Goal: Answer question/provide support: Share knowledge or assist other users

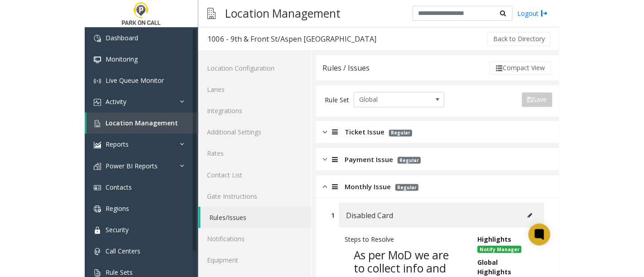
scroll to position [201, 0]
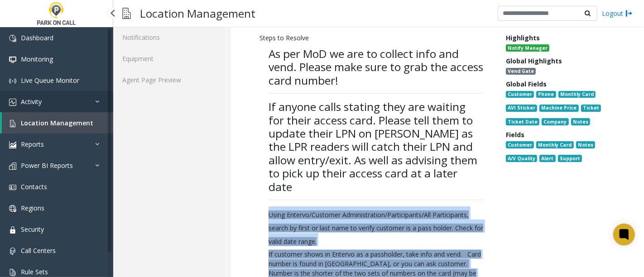
click at [51, 102] on link "Activity" at bounding box center [56, 101] width 113 height 21
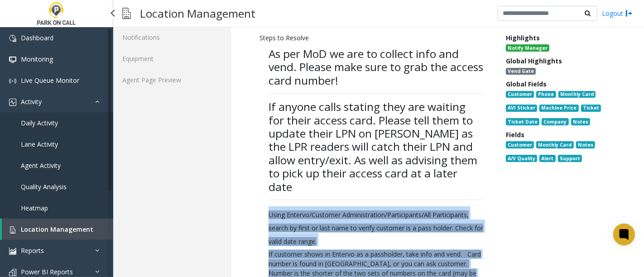
click at [48, 170] on link "Agent Activity" at bounding box center [56, 165] width 113 height 21
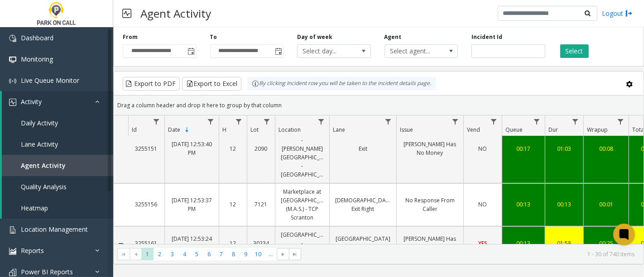
scroll to position [101, 0]
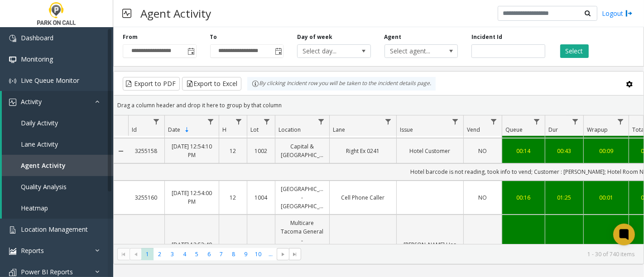
click at [422, 154] on td "Hotel Customer" at bounding box center [429, 150] width 67 height 25
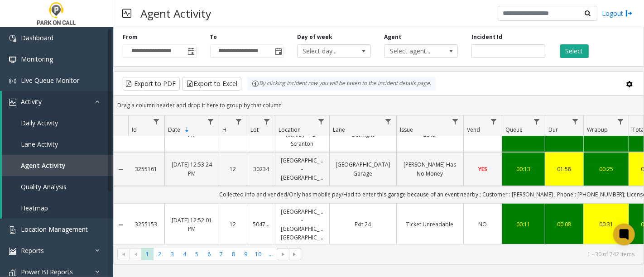
scroll to position [302, 0]
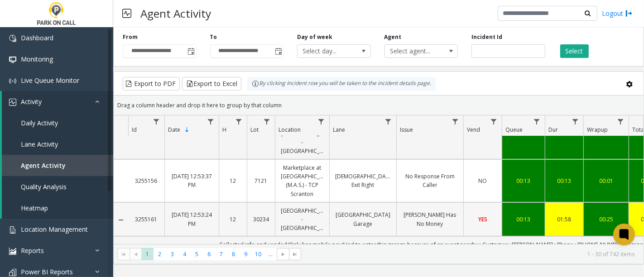
click at [400, 203] on td "[PERSON_NAME] Has No Money" at bounding box center [429, 220] width 67 height 34
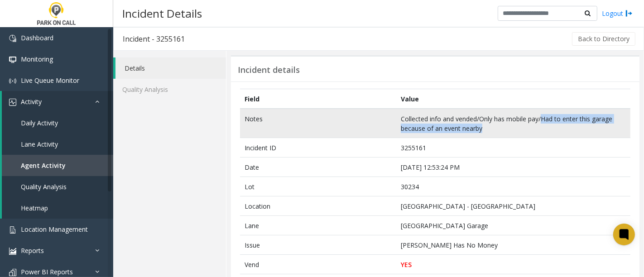
drag, startPoint x: 540, startPoint y: 119, endPoint x: 593, endPoint y: 126, distance: 53.6
click at [473, 126] on td "Collected info and vended/Only has mobile pay/Had to enter this garage because …" at bounding box center [513, 123] width 234 height 29
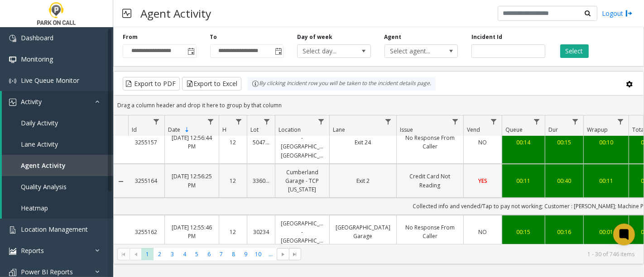
scroll to position [201, 0]
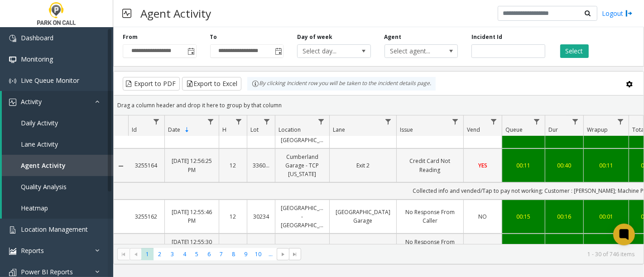
click at [449, 159] on link "Credit Card Not Reading" at bounding box center [430, 165] width 56 height 17
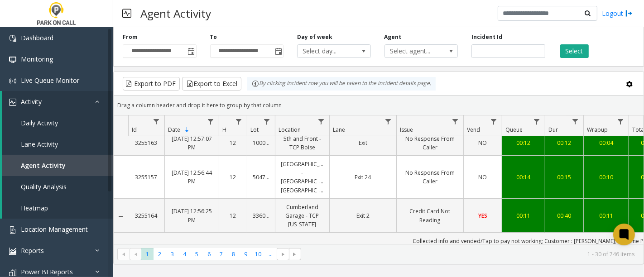
scroll to position [201, 0]
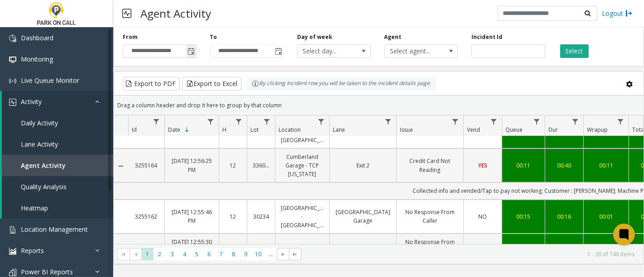
click at [193, 51] on span "Toggle popup" at bounding box center [191, 51] width 7 height 7
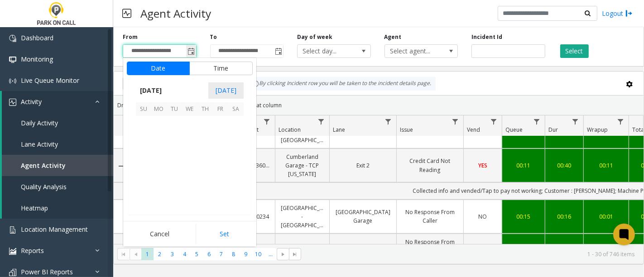
scroll to position [162466, 0]
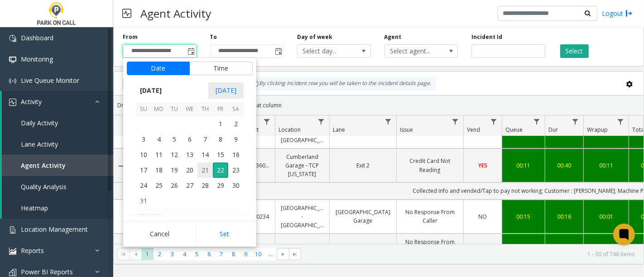
click at [204, 170] on span "21" at bounding box center [205, 170] width 15 height 15
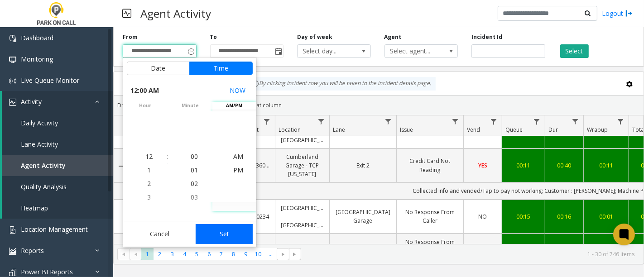
click at [225, 229] on button "Set" at bounding box center [224, 234] width 57 height 20
type input "**********"
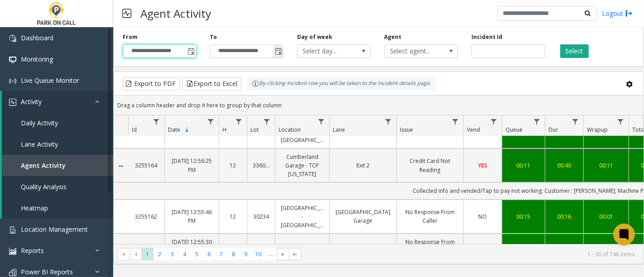
click at [276, 52] on span "Toggle popup" at bounding box center [278, 51] width 7 height 7
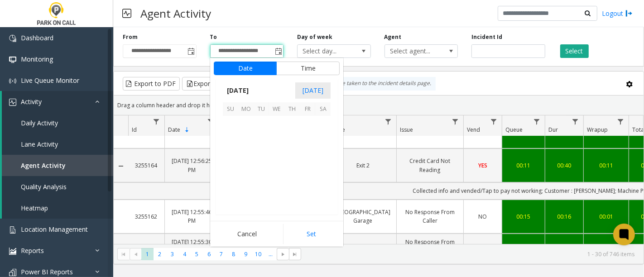
scroll to position [14, 0]
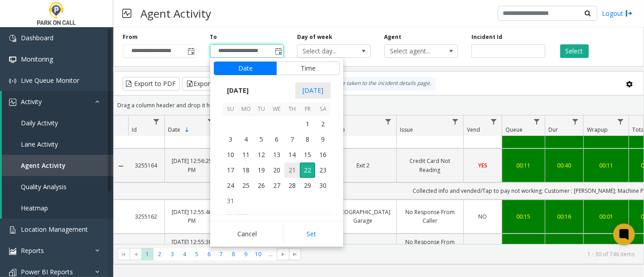
click at [290, 167] on span "21" at bounding box center [292, 170] width 15 height 15
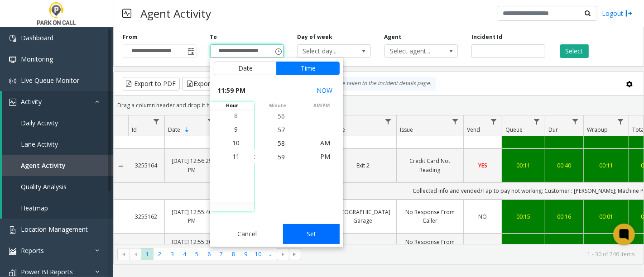
click at [320, 236] on button "Set" at bounding box center [311, 234] width 57 height 20
type input "**********"
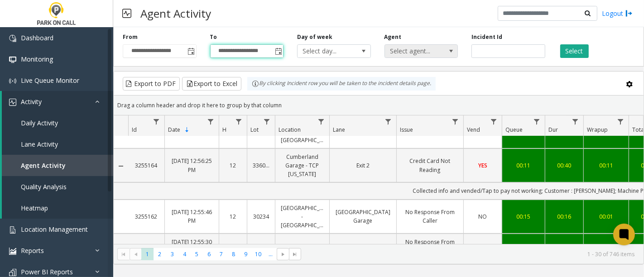
click at [418, 51] on span "Select agent..." at bounding box center [414, 51] width 58 height 13
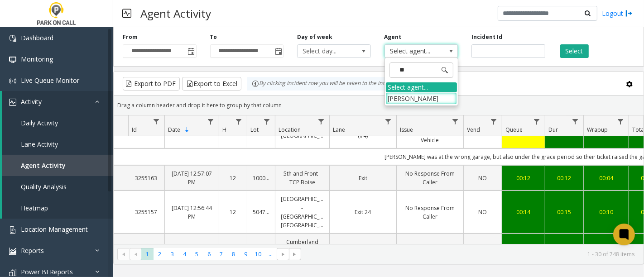
type input "***"
click at [400, 100] on li "[PERSON_NAME]" at bounding box center [421, 98] width 71 height 12
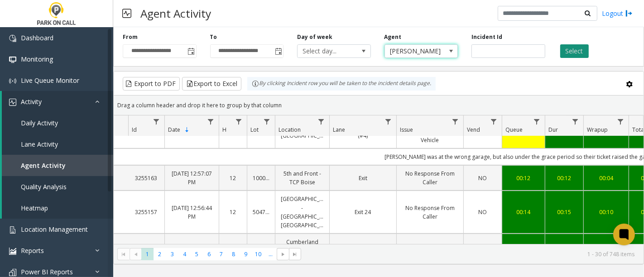
click at [473, 53] on button "Select" at bounding box center [574, 51] width 29 height 14
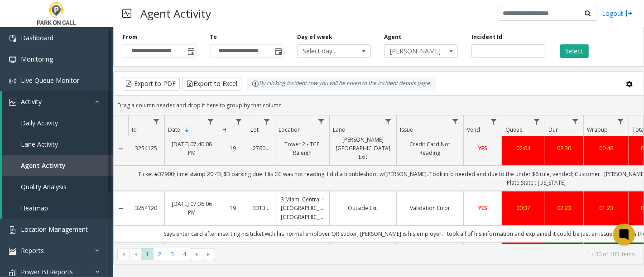
scroll to position [201, 0]
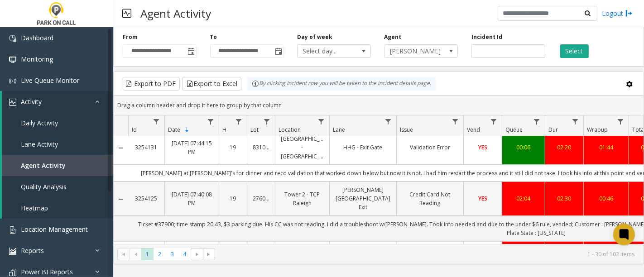
click at [426, 190] on link "Credit Card Not Reading" at bounding box center [430, 198] width 56 height 17
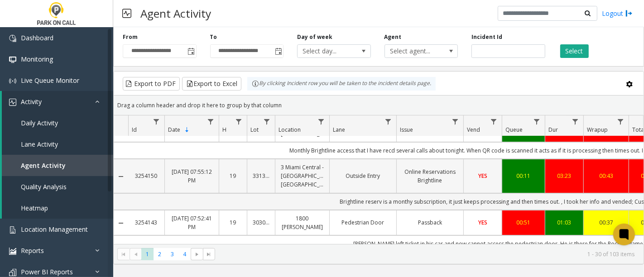
scroll to position [50, 0]
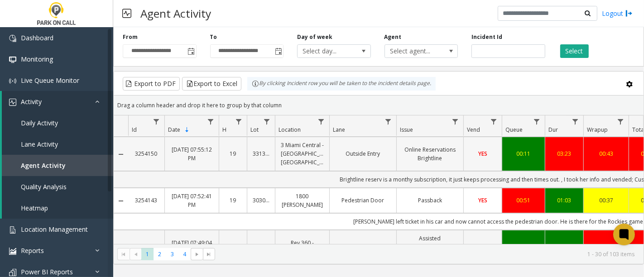
click at [441, 150] on link "Online Reservations Brightline" at bounding box center [430, 153] width 56 height 17
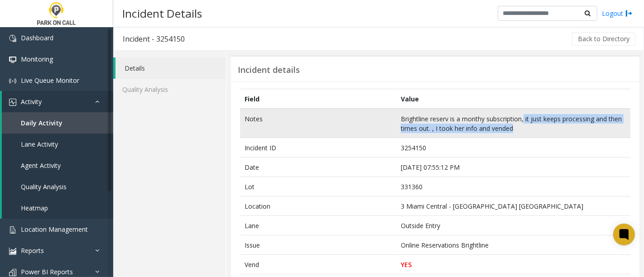
drag, startPoint x: 522, startPoint y: 115, endPoint x: 551, endPoint y: 130, distance: 33.0
click at [473, 130] on td "Brightline reserv is a monthy subscription, it just keeps processing and then t…" at bounding box center [513, 123] width 234 height 29
click at [473, 132] on td "Brightline reserv is a monthy subscription, it just keeps processing and then t…" at bounding box center [513, 123] width 234 height 29
drag, startPoint x: 530, startPoint y: 124, endPoint x: 536, endPoint y: 130, distance: 8.0
click at [473, 130] on td "Brightline reserv is a monthy subscription, it just keeps processing and then t…" at bounding box center [513, 123] width 234 height 29
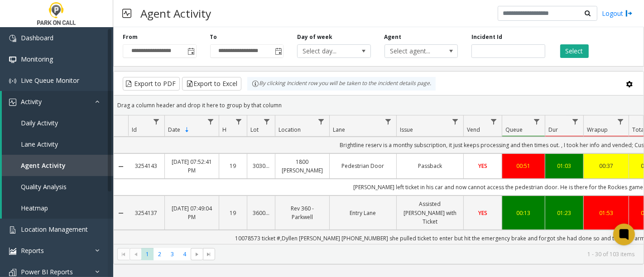
scroll to position [101, 0]
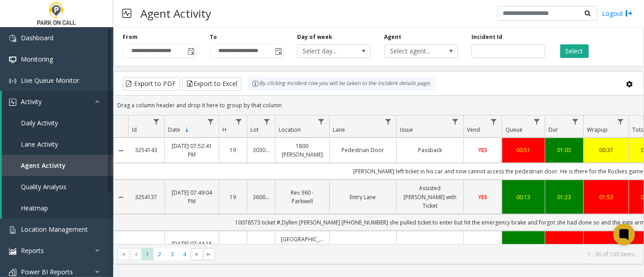
click at [376, 155] on td "Pedestrian Door" at bounding box center [362, 150] width 67 height 25
